Goal: Transaction & Acquisition: Purchase product/service

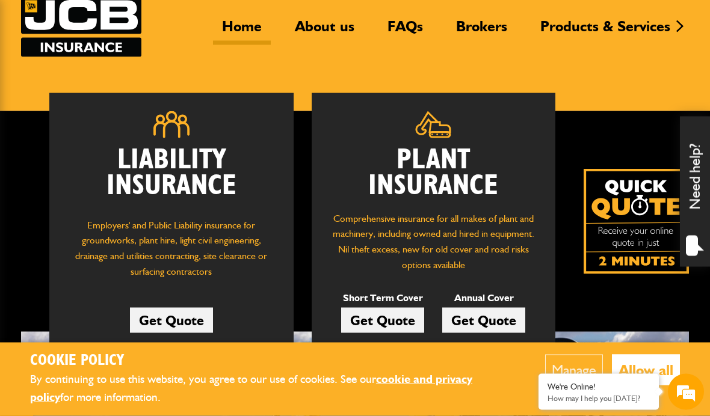
scroll to position [91, 0]
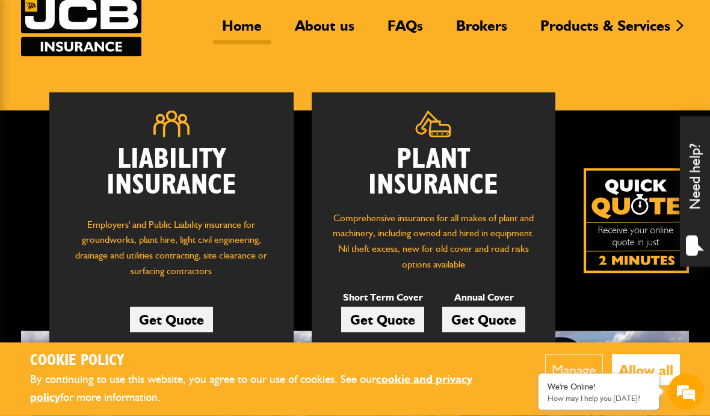
click at [389, 323] on link "Get Quote" at bounding box center [382, 319] width 83 height 25
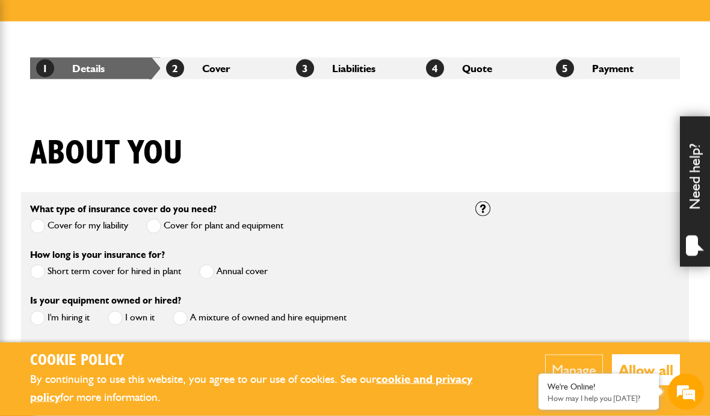
scroll to position [180, 0]
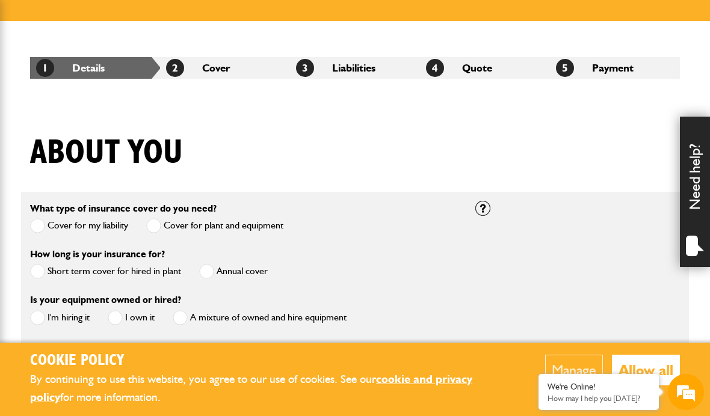
click at [36, 271] on span at bounding box center [37, 271] width 15 height 15
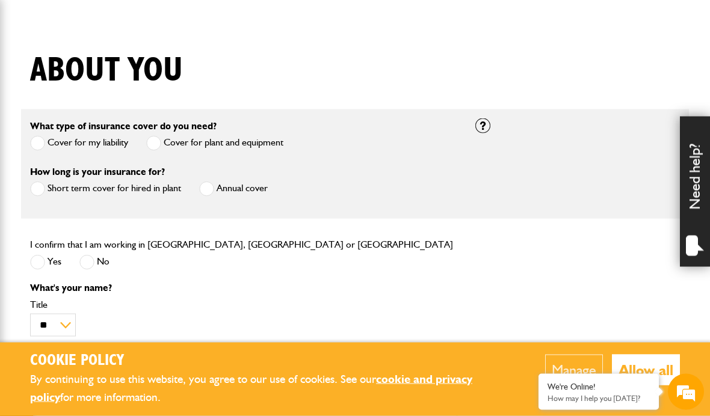
scroll to position [264, 0]
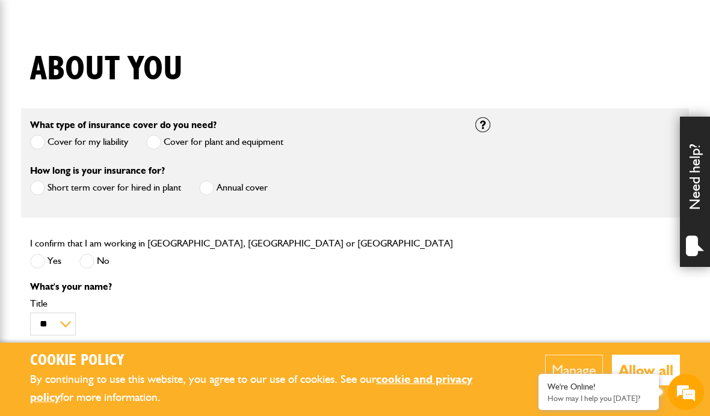
click at [40, 268] on span at bounding box center [37, 261] width 15 height 15
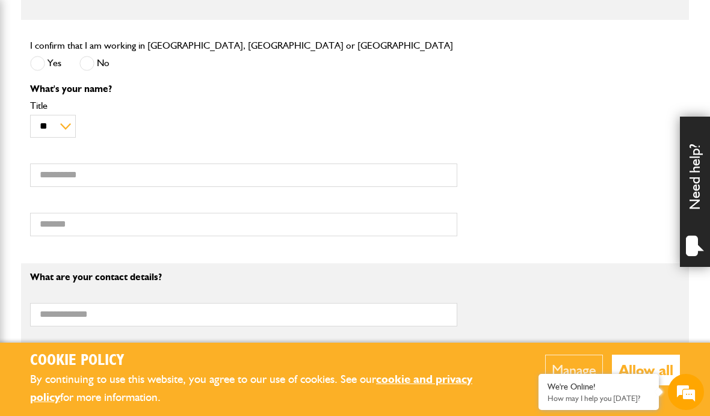
scroll to position [482, 0]
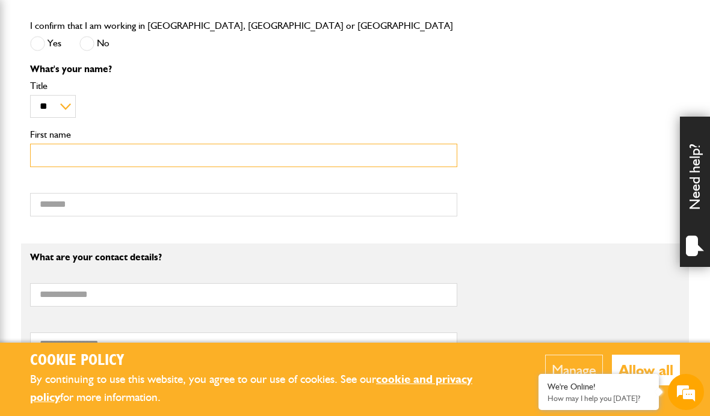
click at [266, 158] on input "First name" at bounding box center [243, 155] width 427 height 23
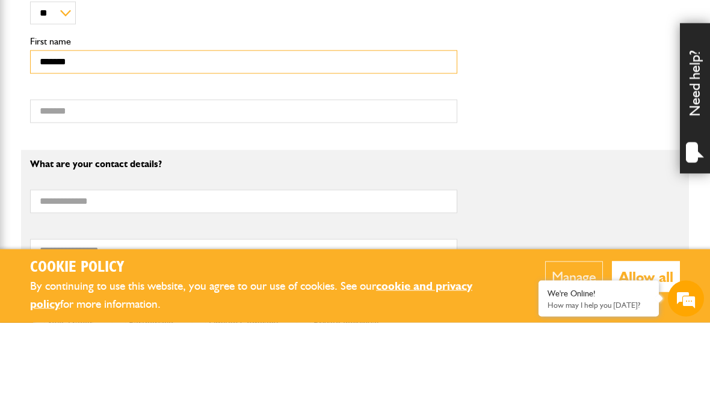
type input "******"
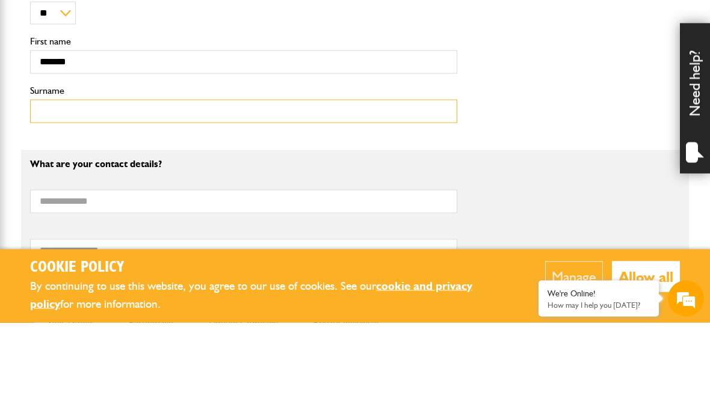
click at [365, 193] on input "Surname" at bounding box center [243, 204] width 427 height 23
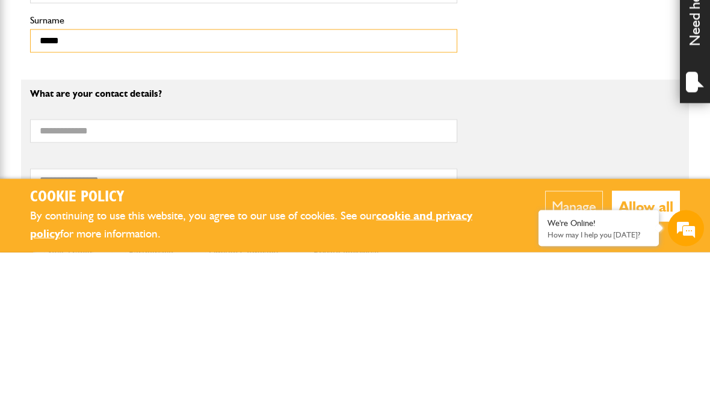
type input "*****"
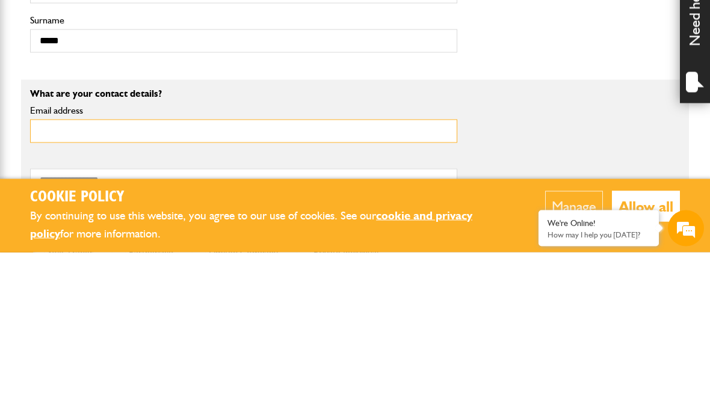
click at [316, 283] on input "Email address" at bounding box center [243, 294] width 427 height 23
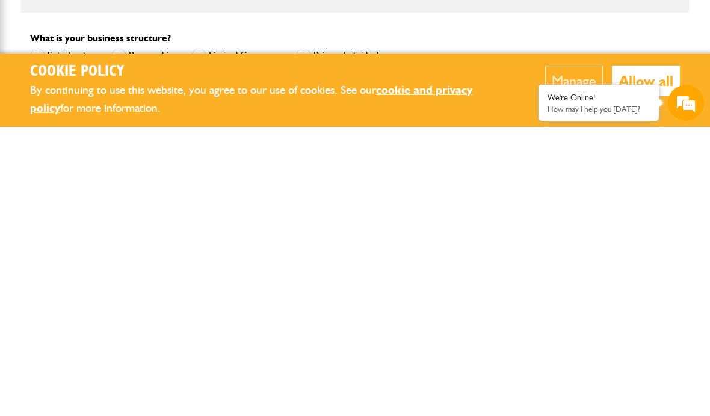
scroll to position [554, 0]
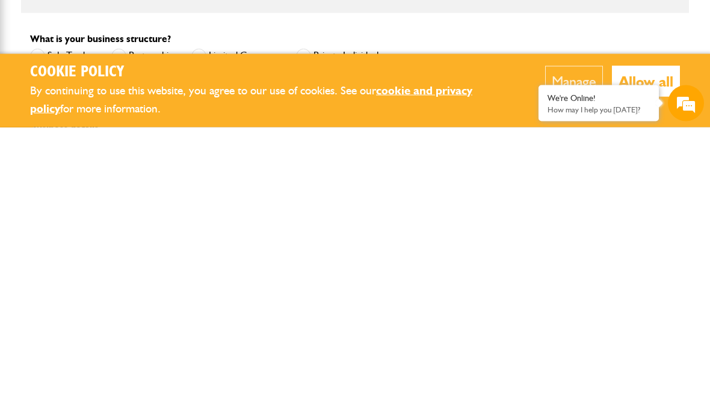
type input "**********"
click at [666, 355] on button "Allow all" at bounding box center [646, 370] width 68 height 31
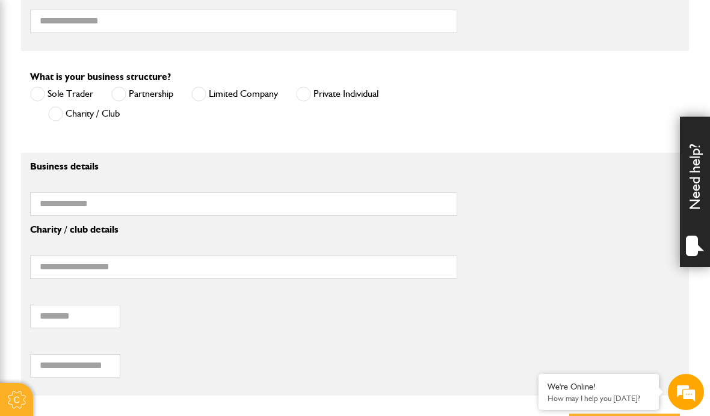
scroll to position [802, 0]
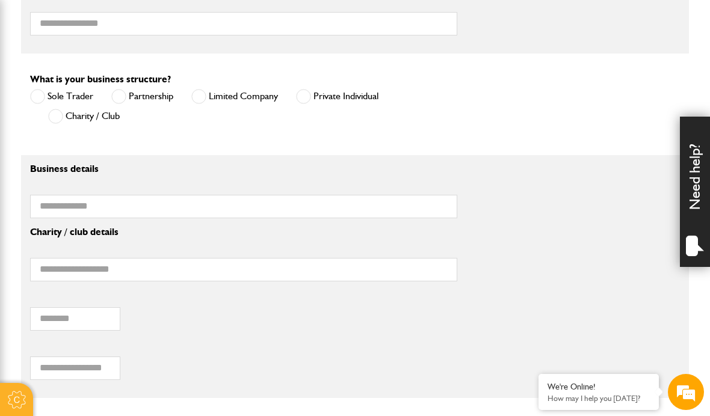
click at [312, 104] on label "Private Individual" at bounding box center [337, 96] width 82 height 15
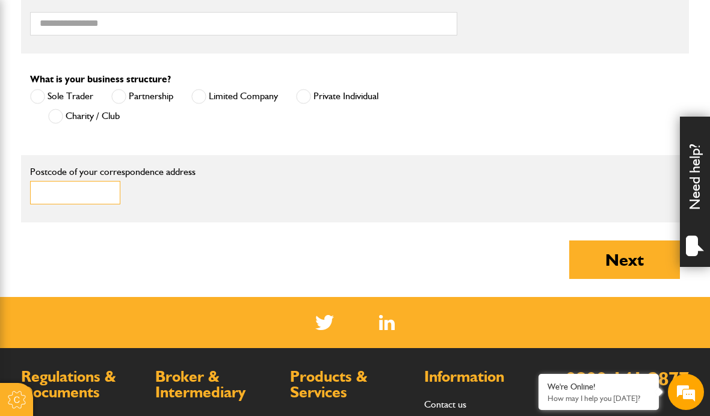
click at [102, 203] on input "Postcode of your correspondence address" at bounding box center [75, 192] width 90 height 23
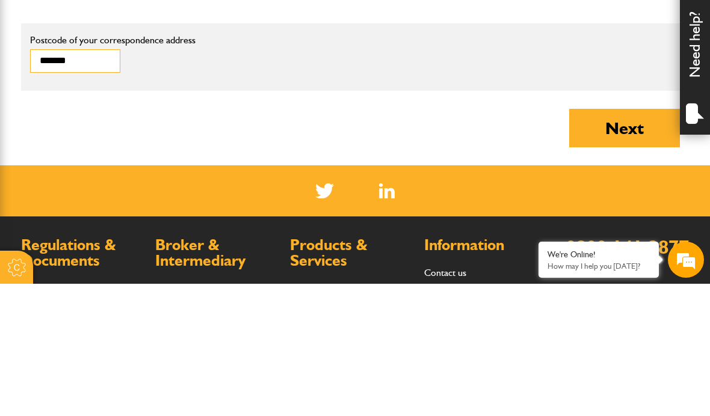
type input "*******"
click at [626, 241] on button "Next" at bounding box center [624, 260] width 111 height 38
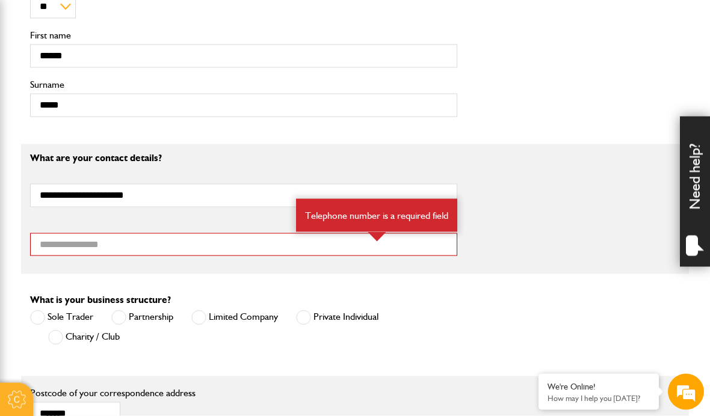
scroll to position [645, 0]
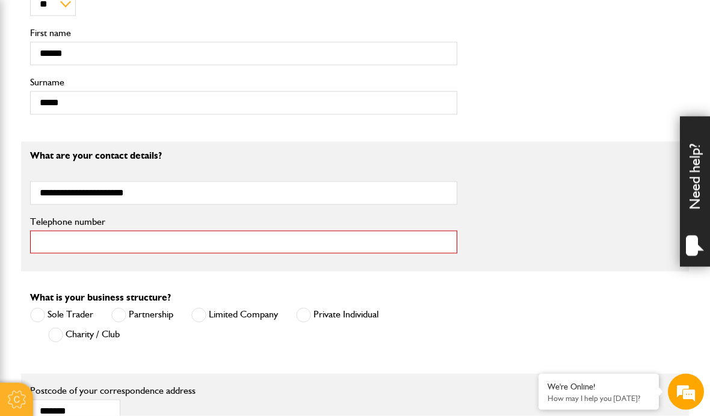
click at [268, 239] on input "Telephone number" at bounding box center [243, 242] width 427 height 23
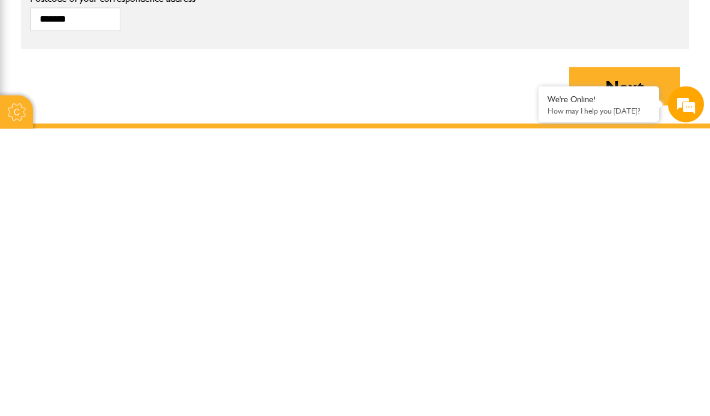
scroll to position [755, 0]
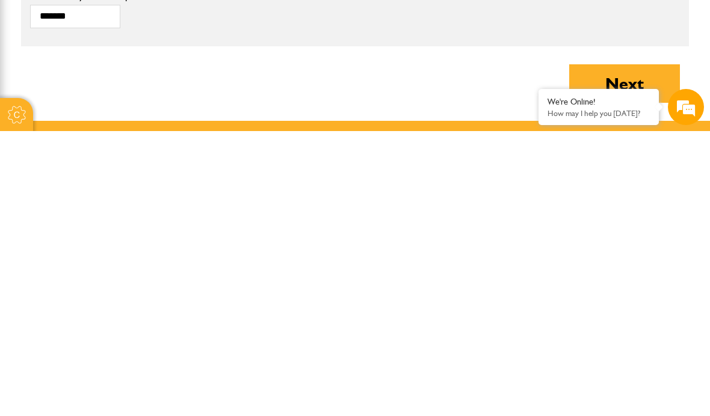
type input "**********"
click at [627, 349] on button "Next" at bounding box center [624, 368] width 111 height 38
type input "**********"
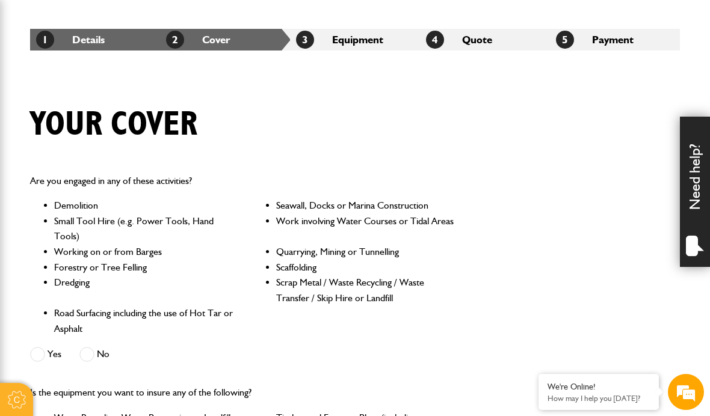
click at [94, 358] on span at bounding box center [86, 354] width 15 height 15
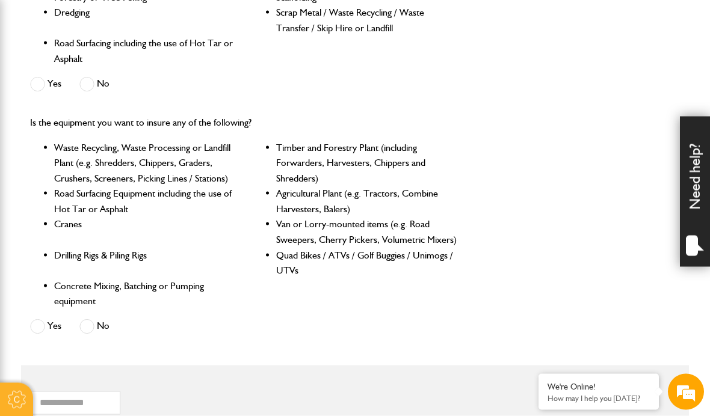
scroll to position [482, 0]
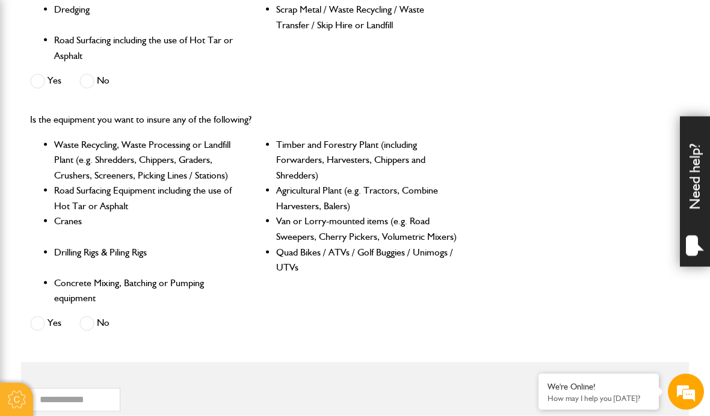
click at [241, 167] on ul "Waste Recycling, Waste Processing or Landfill Plant (e.g. Shredders, Chippers, …" at bounding box center [243, 222] width 427 height 170
click at [195, 214] on li "Cranes" at bounding box center [145, 229] width 182 height 31
click at [92, 324] on span at bounding box center [86, 323] width 15 height 15
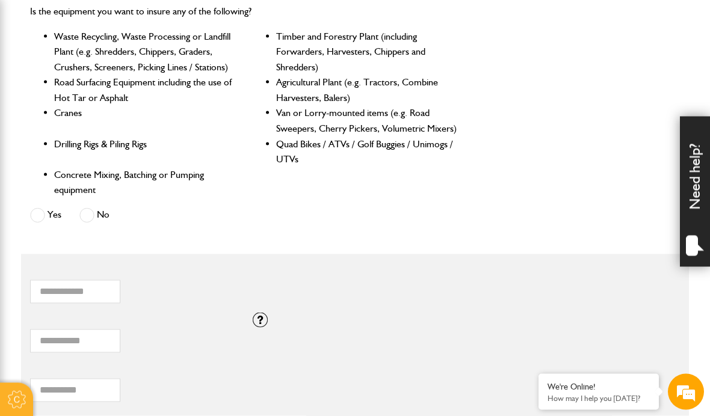
scroll to position [591, 0]
click at [265, 318] on div at bounding box center [260, 319] width 15 height 15
click at [311, 337] on div "* Total combined value of equipment (£) If you need cover for equipment valued …" at bounding box center [355, 336] width 668 height 49
click at [268, 314] on div "If you need cover for equipment valued above £100,000, please call JCB Insuranc…" at bounding box center [355, 319] width 223 height 15
click at [259, 317] on div at bounding box center [260, 319] width 15 height 15
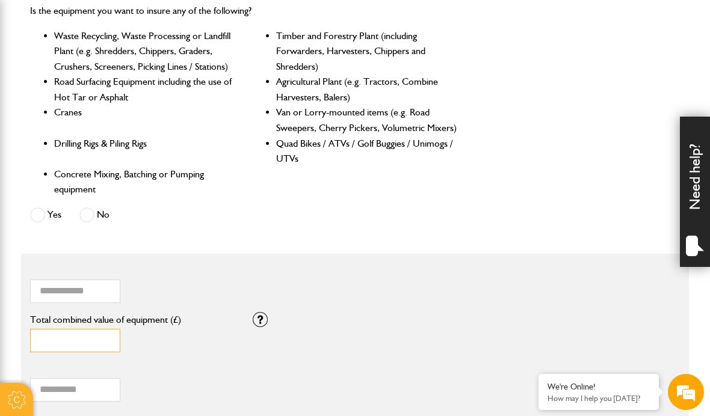
click at [72, 336] on input "*" at bounding box center [75, 340] width 90 height 23
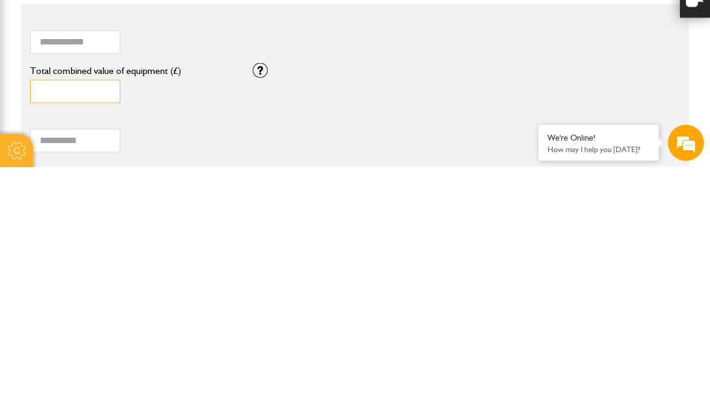
type input "*"
type input "***"
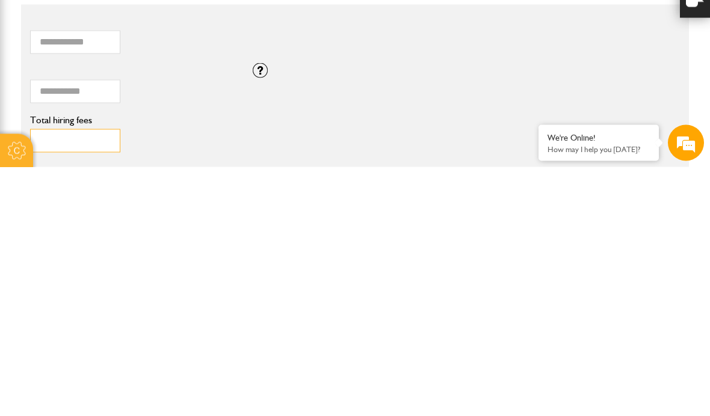
click at [87, 378] on input "Total hiring fees" at bounding box center [75, 389] width 90 height 23
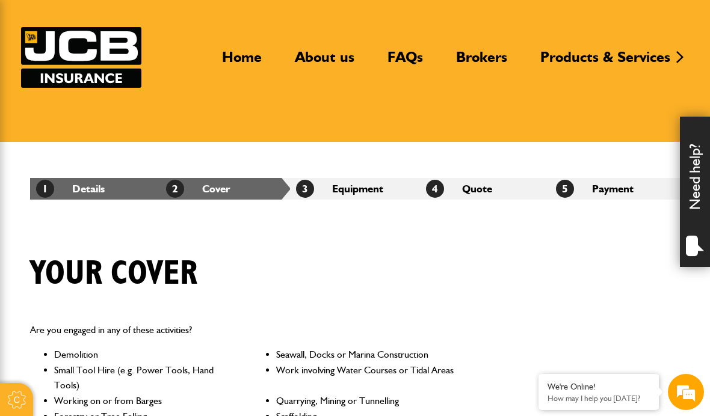
scroll to position [0, 0]
